Goal: Navigation & Orientation: Understand site structure

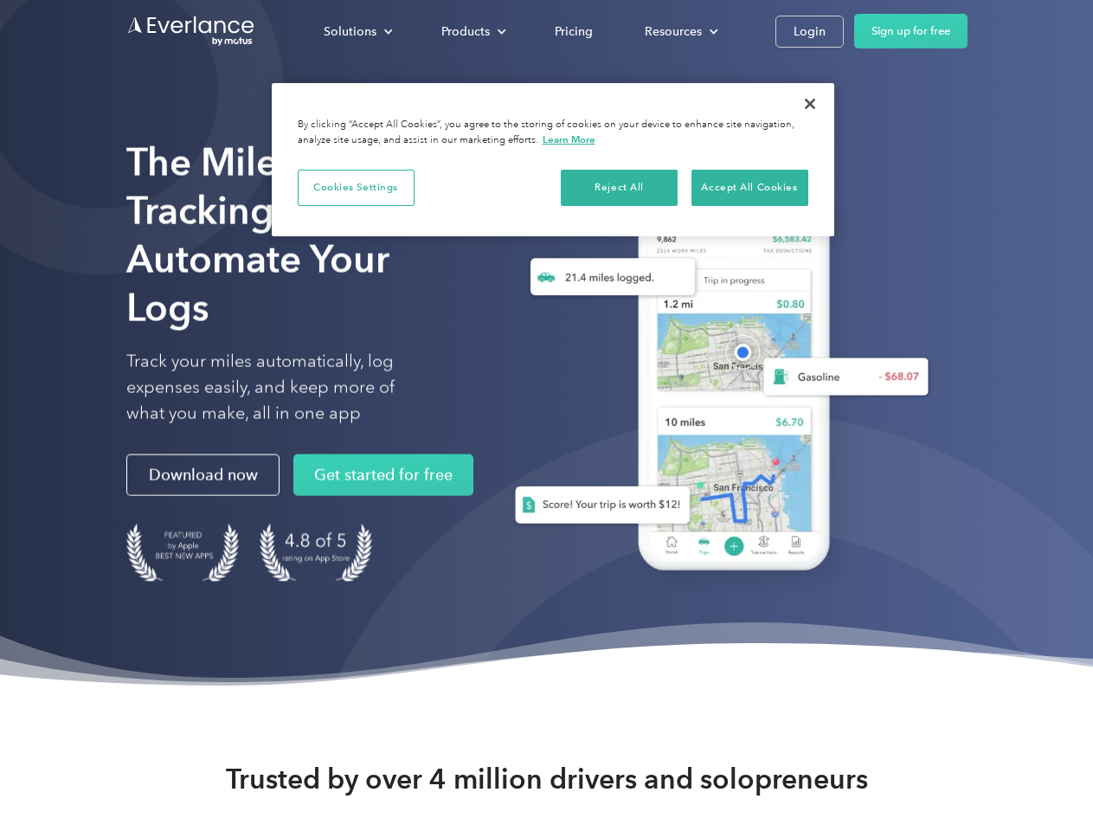
click at [357, 31] on div "Solutions" at bounding box center [350, 32] width 53 height 22
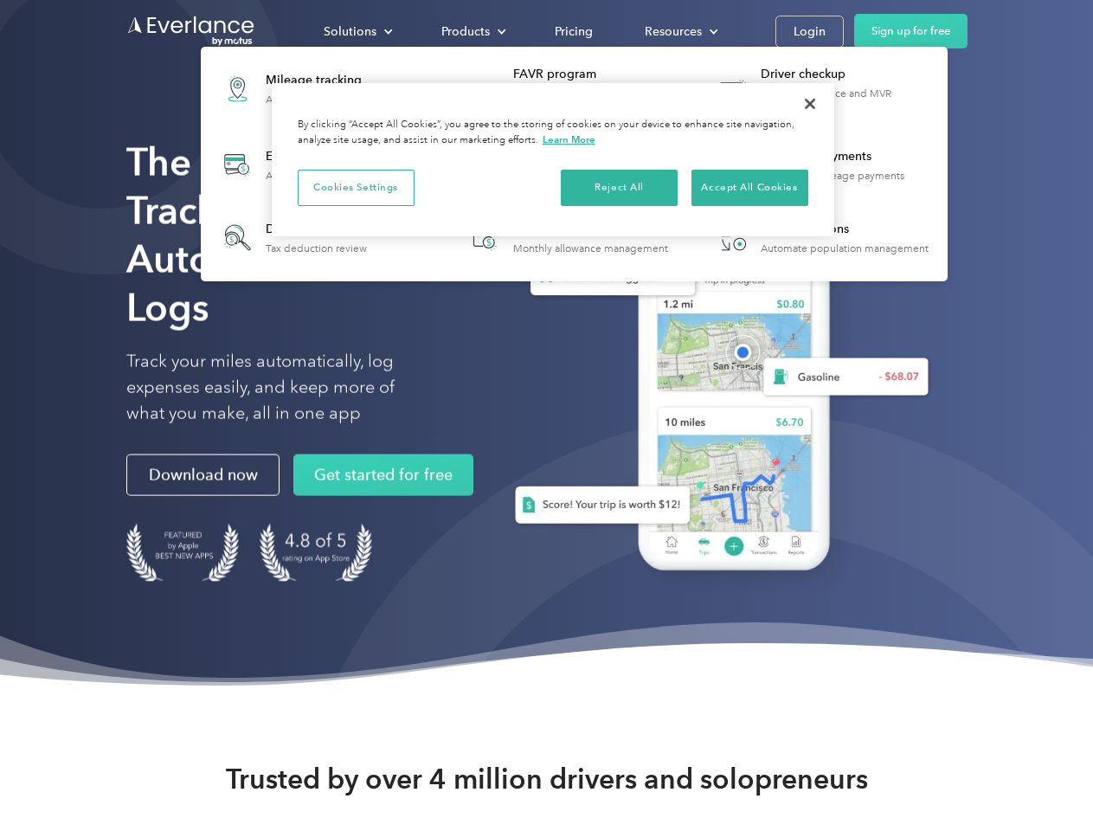
click at [472, 31] on div "Products" at bounding box center [465, 32] width 48 height 22
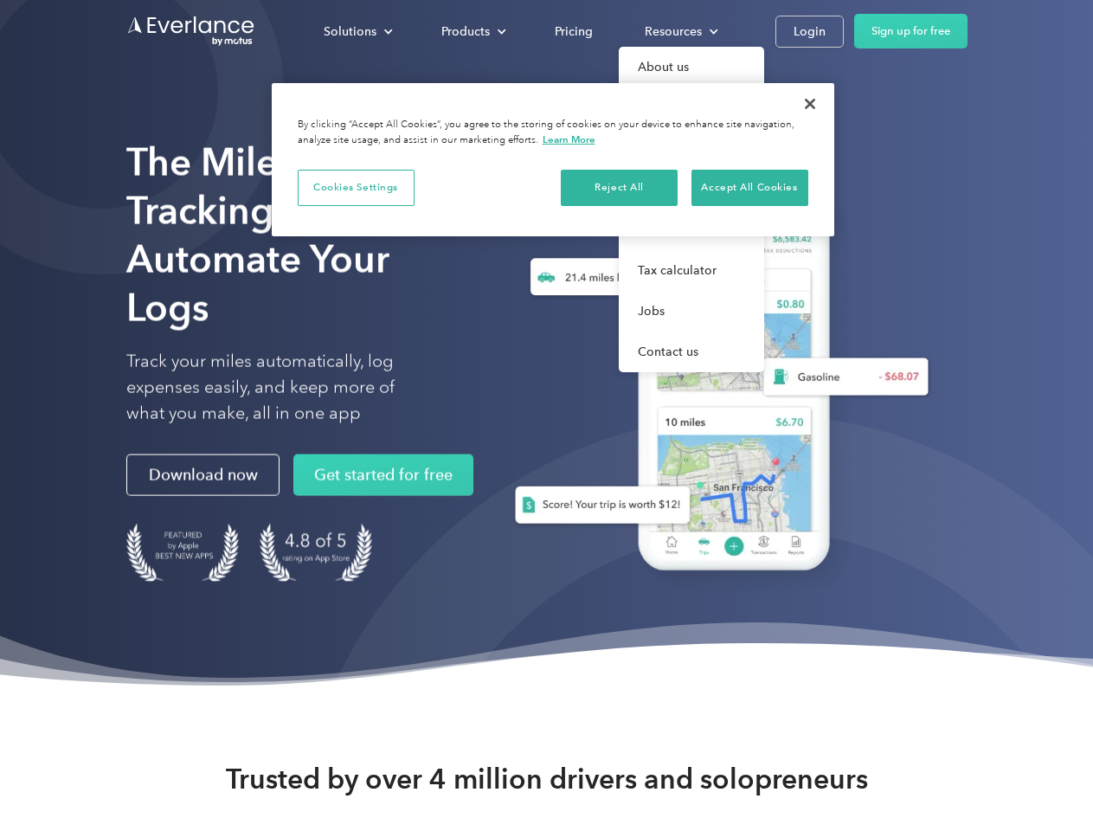
click at [679, 31] on div "Resources" at bounding box center [673, 32] width 57 height 22
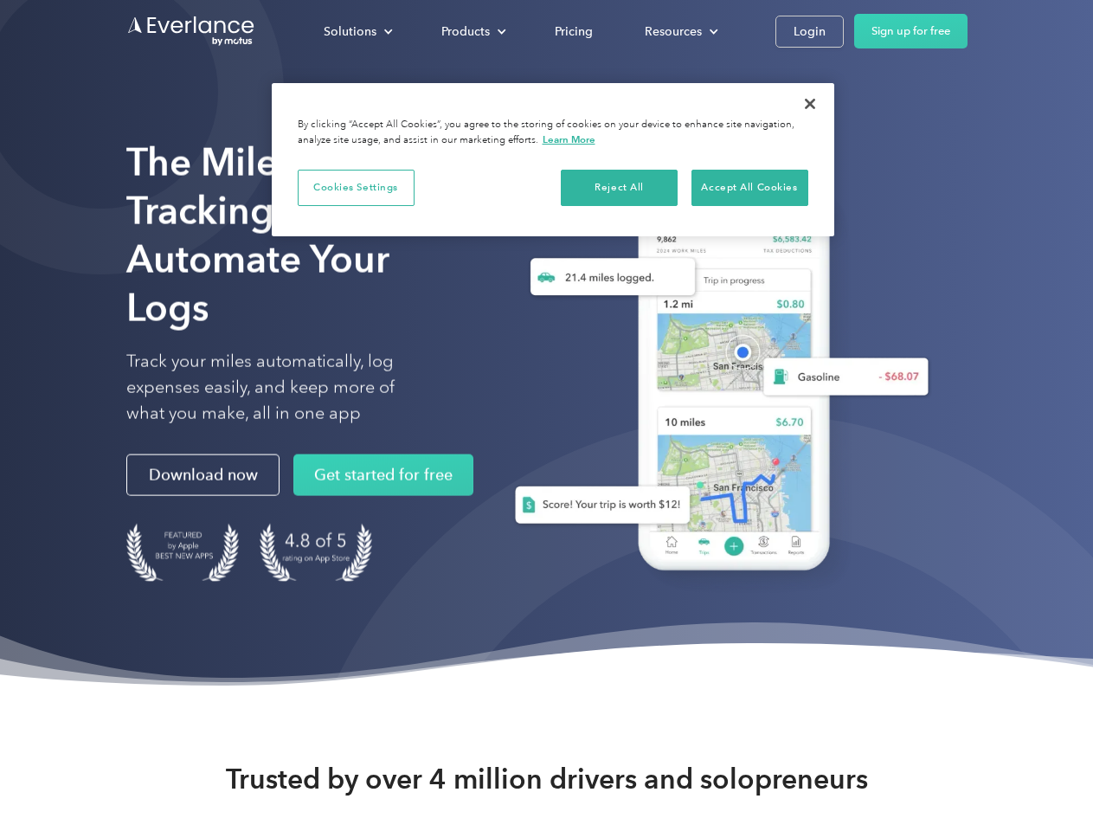
click at [356, 187] on button "Cookies Settings" at bounding box center [356, 188] width 117 height 36
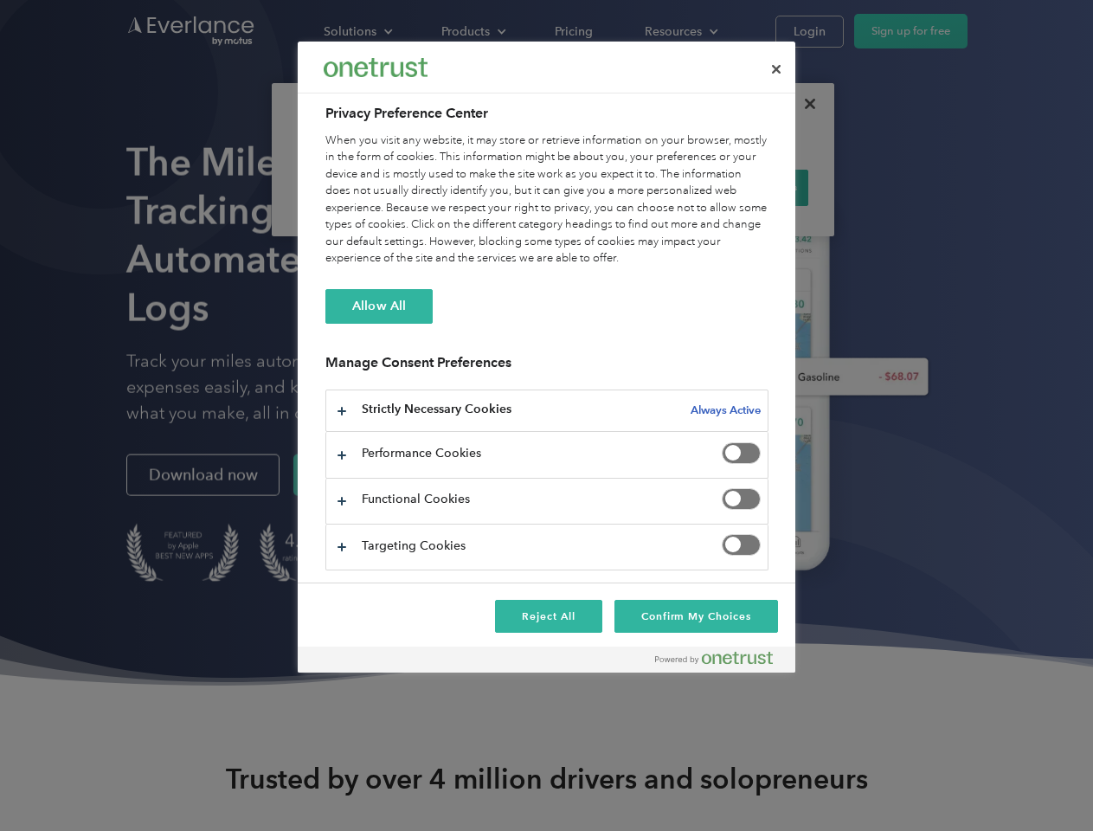
click at [620, 187] on div "When you visit any website, it may store or retrieve information on your browse…" at bounding box center [546, 199] width 443 height 135
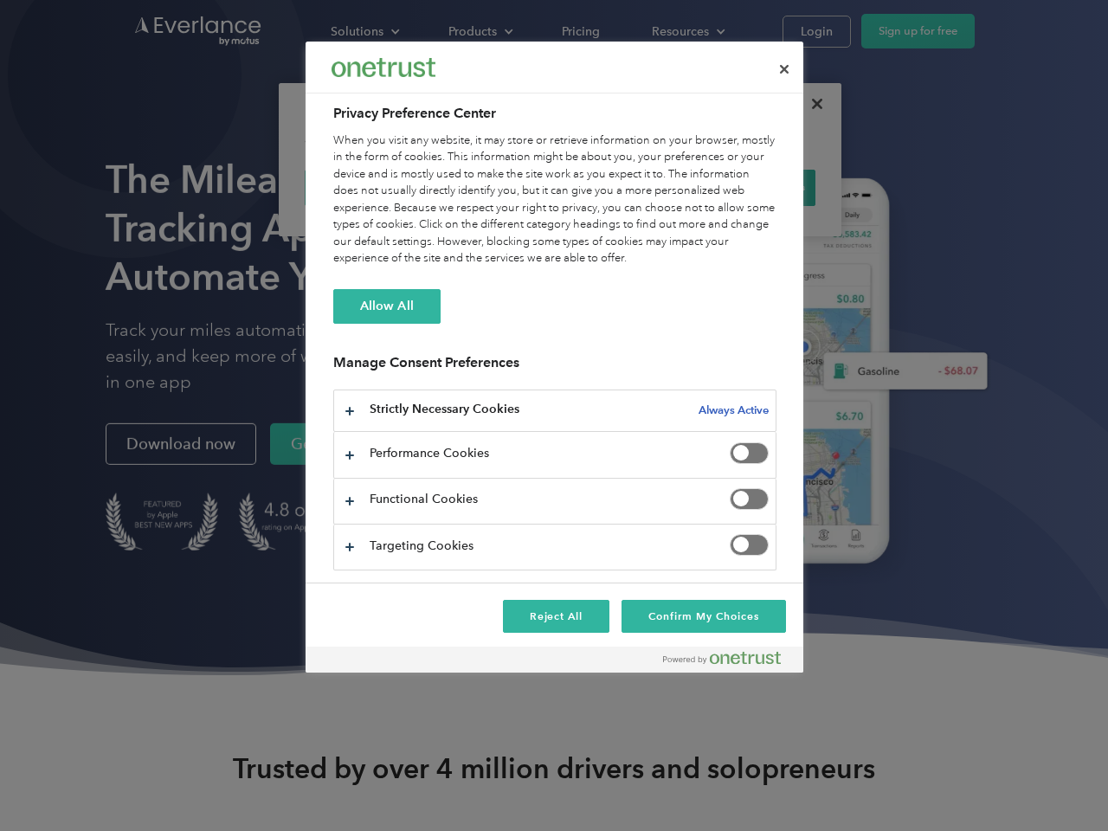
click at [749, 187] on div "When you visit any website, it may store or retrieve information on your browse…" at bounding box center [554, 199] width 443 height 135
click at [810, 104] on div at bounding box center [554, 415] width 1108 height 831
